Goal: Find specific page/section: Find specific page/section

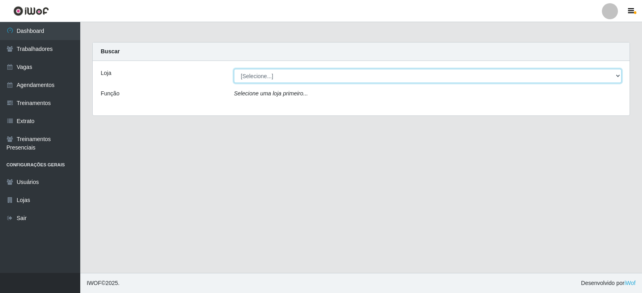
click at [269, 75] on select "[Selecione...] SuperFácil Atacado - Vale do Sol" at bounding box center [428, 76] width 388 height 14
select select "502"
click at [234, 69] on select "[Selecione...] SuperFácil Atacado - Vale do Sol" at bounding box center [428, 76] width 388 height 14
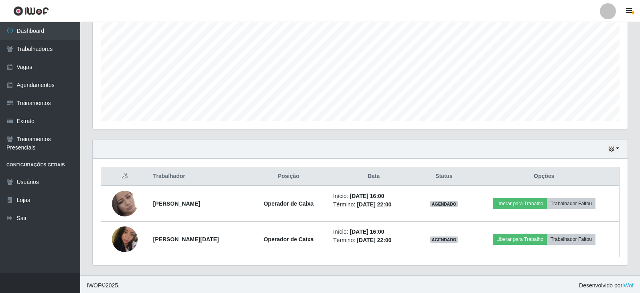
scroll to position [168, 0]
